Goal: Task Accomplishment & Management: Manage account settings

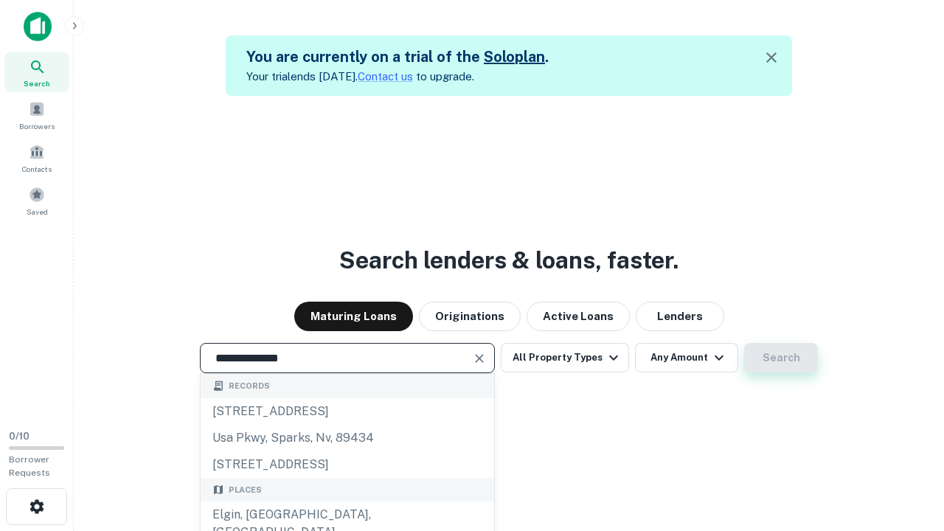
type input "**********"
click at [781, 358] on button "Search" at bounding box center [781, 358] width 74 height 30
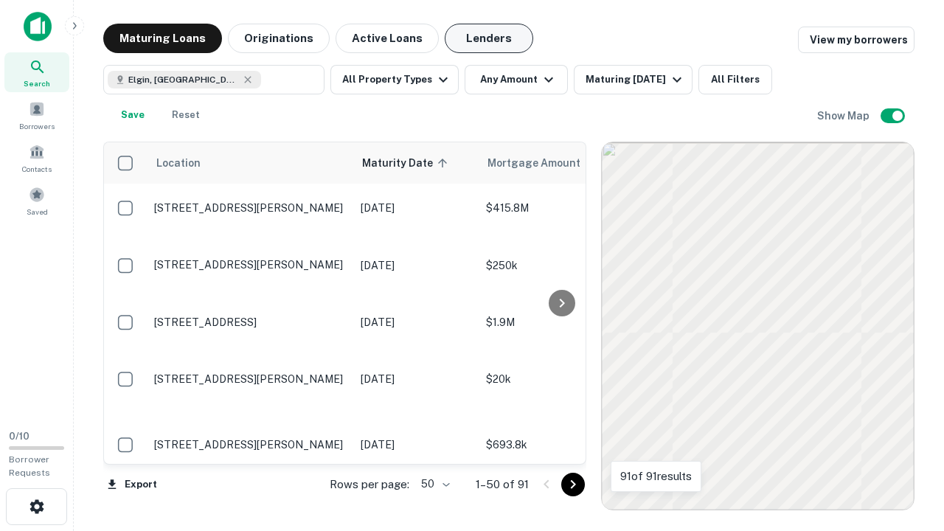
click at [489, 38] on button "Lenders" at bounding box center [489, 39] width 89 height 30
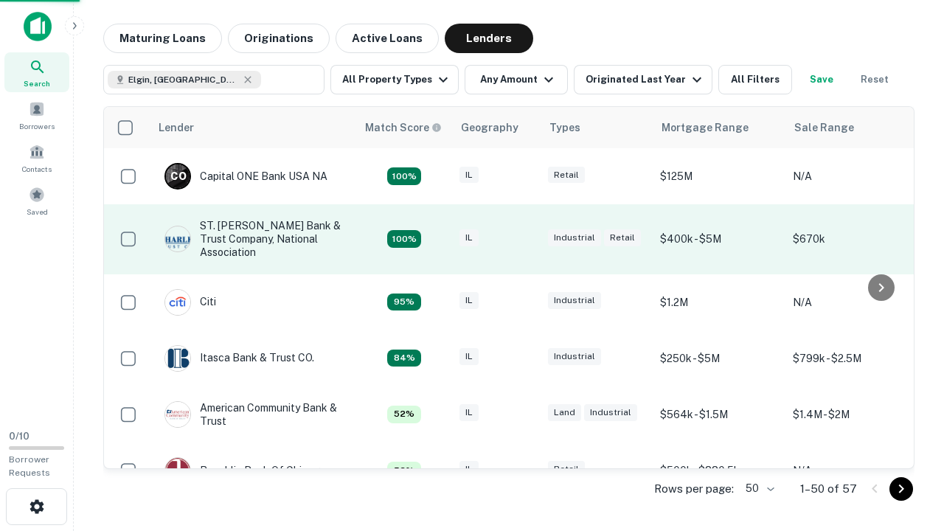
click at [524, 239] on div "IL" at bounding box center [497, 239] width 74 height 20
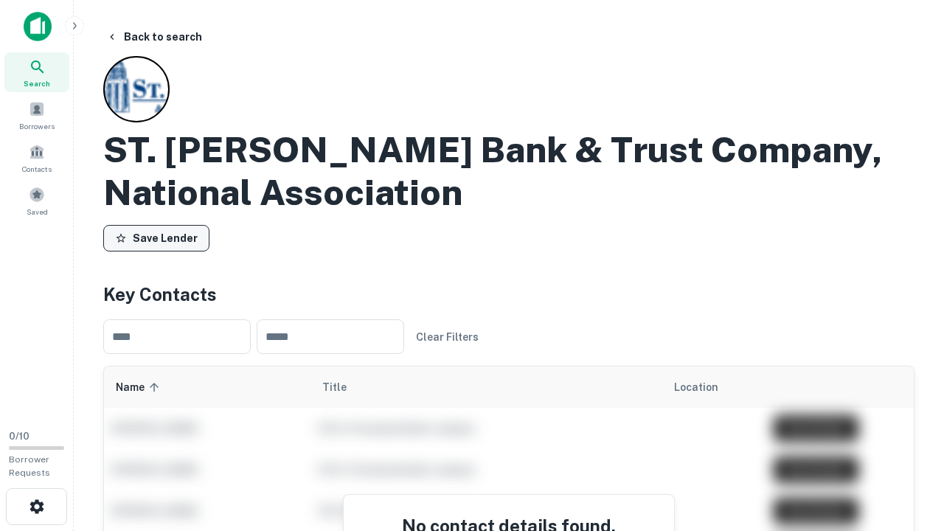
click at [156, 238] on button "Save Lender" at bounding box center [156, 238] width 106 height 27
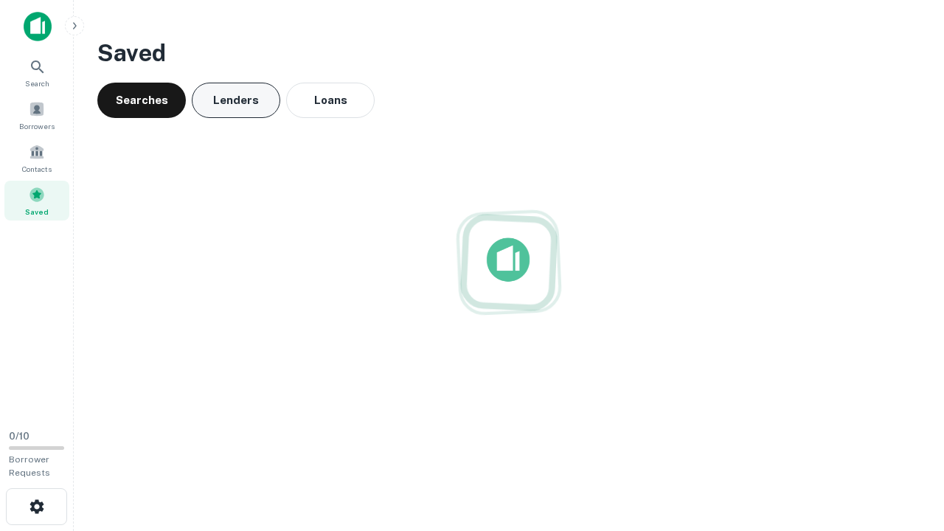
click at [236, 100] on button "Lenders" at bounding box center [236, 100] width 89 height 35
